Goal: Complete application form

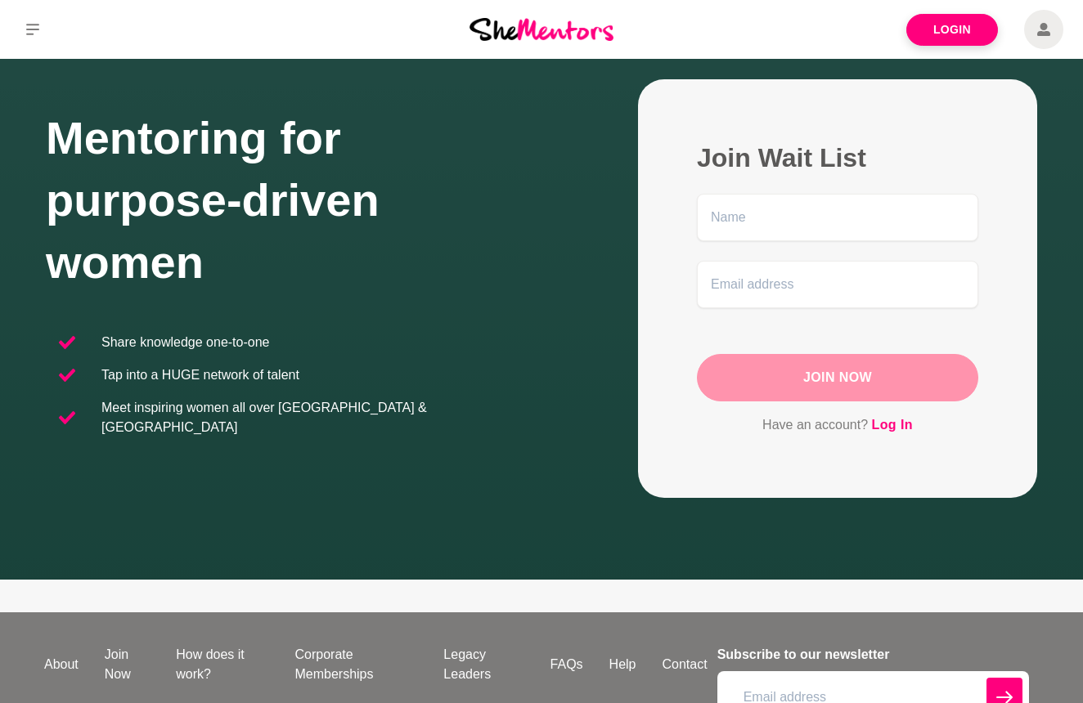
scroll to position [74, 0]
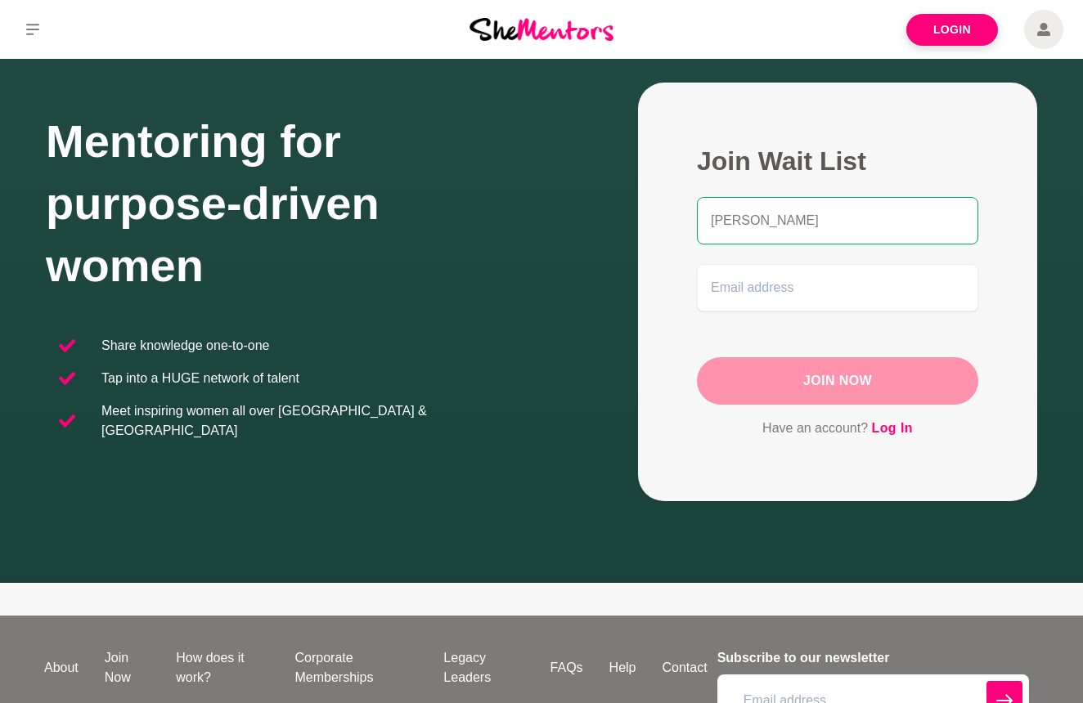
type input "[PERSON_NAME]"
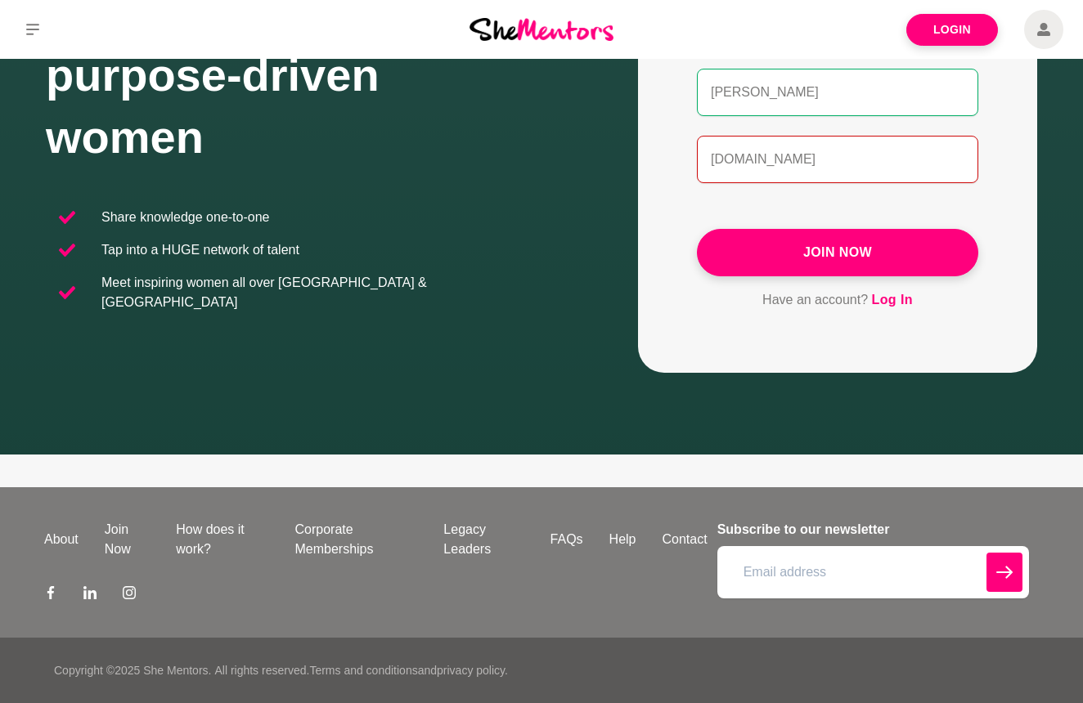
scroll to position [203, 0]
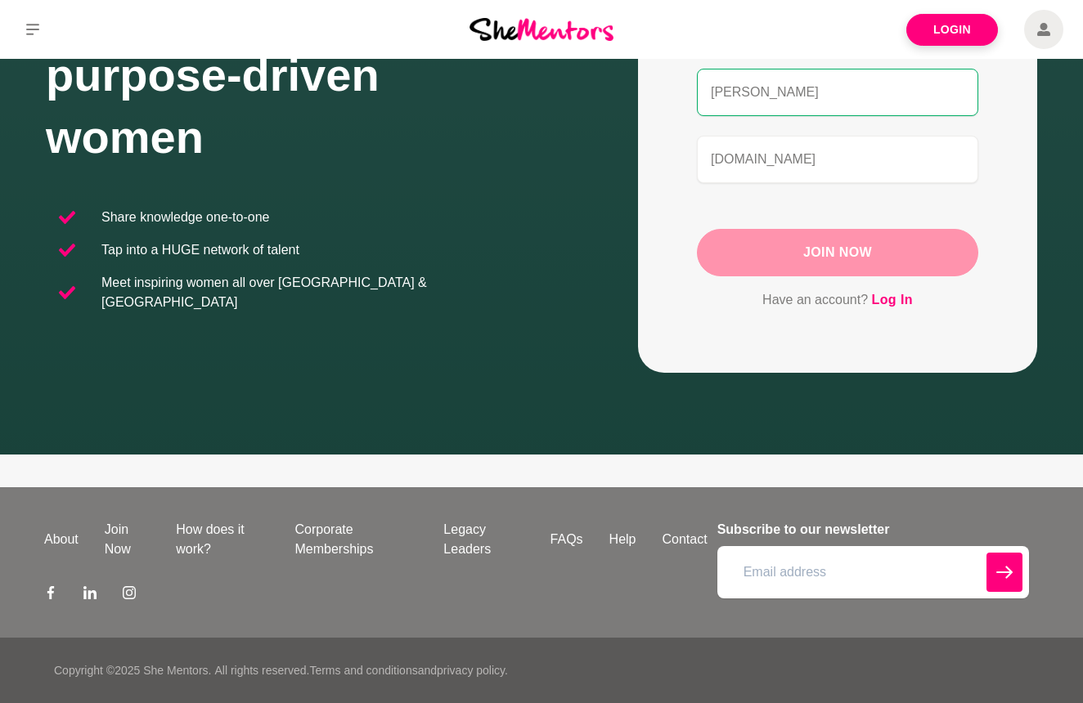
click at [824, 269] on button "Join Now" at bounding box center [837, 252] width 281 height 47
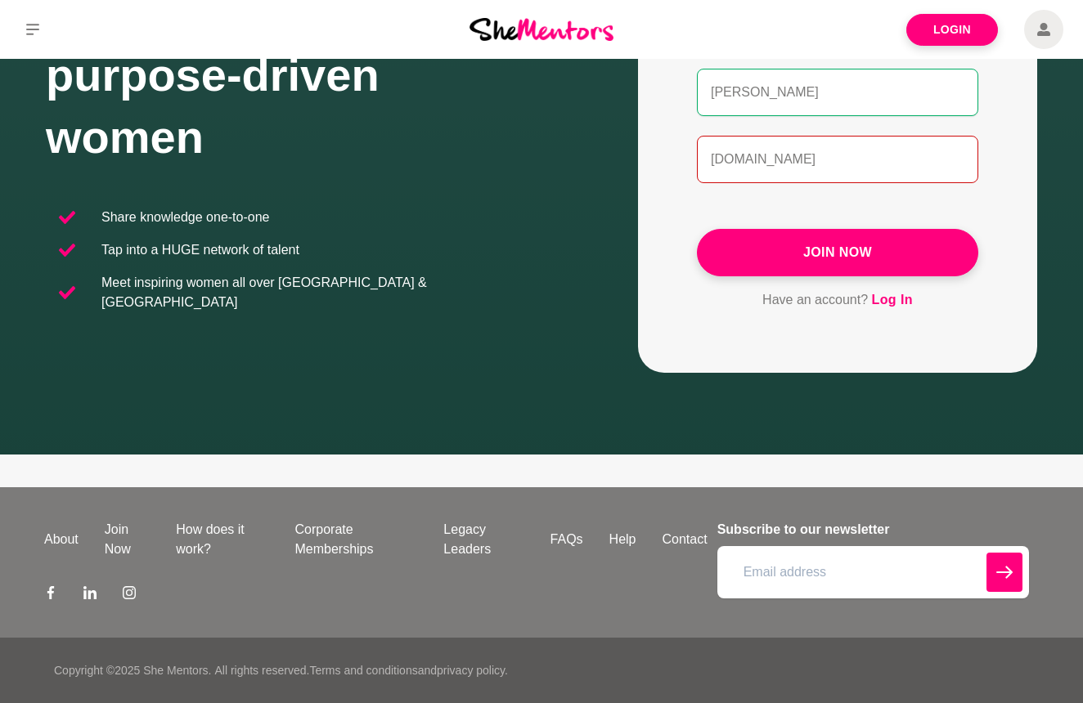
click at [747, 159] on input "[DOMAIN_NAME]" at bounding box center [837, 159] width 281 height 47
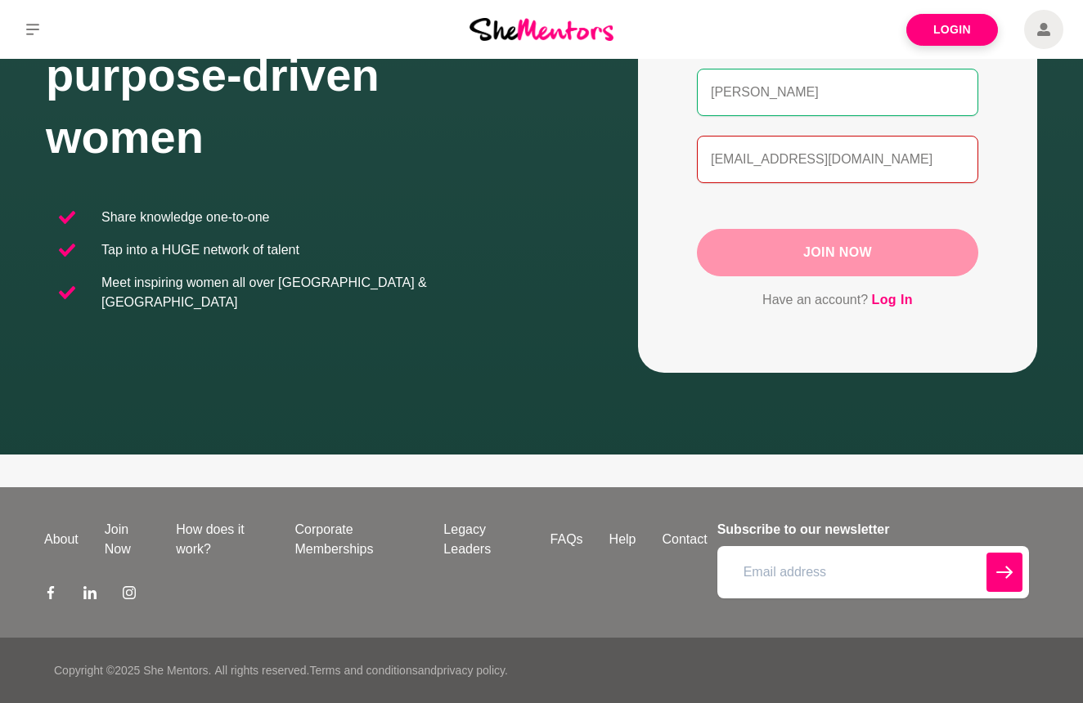
type input "[EMAIL_ADDRESS][DOMAIN_NAME]"
click at [859, 245] on button "Join Now" at bounding box center [837, 252] width 281 height 47
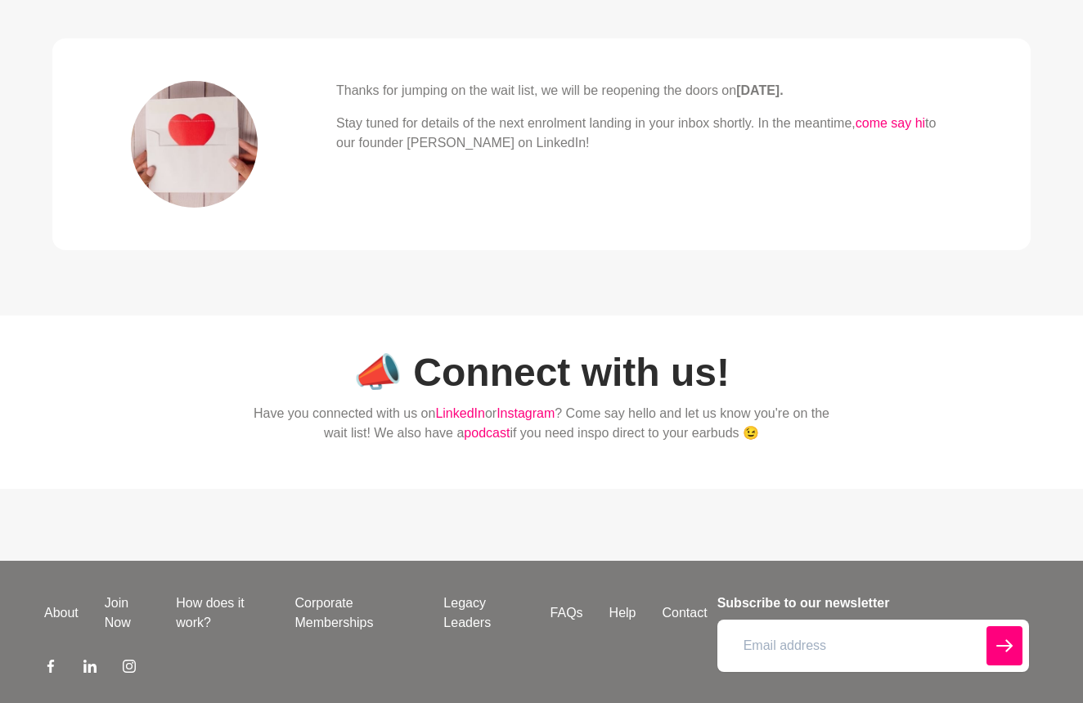
scroll to position [572, 0]
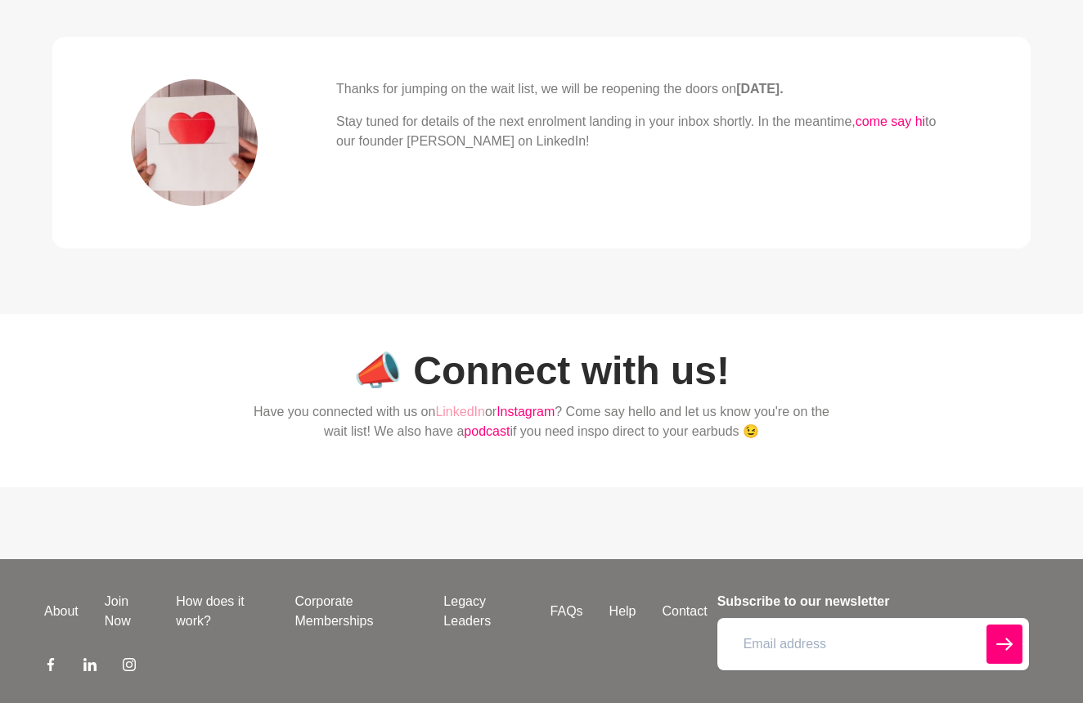
click at [465, 415] on link "LinkedIn" at bounding box center [460, 412] width 50 height 14
